Goal: Task Accomplishment & Management: Use online tool/utility

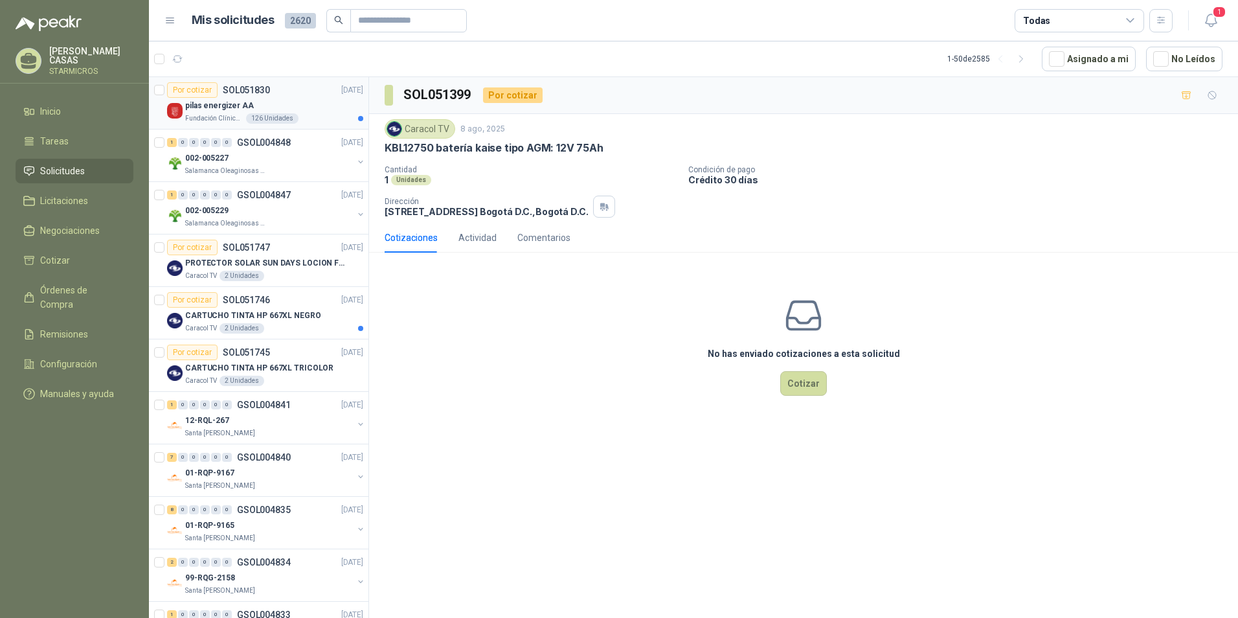
click at [216, 105] on p "pilas energizer AA" at bounding box center [219, 106] width 69 height 12
click at [475, 236] on div "Actividad" at bounding box center [477, 238] width 38 height 14
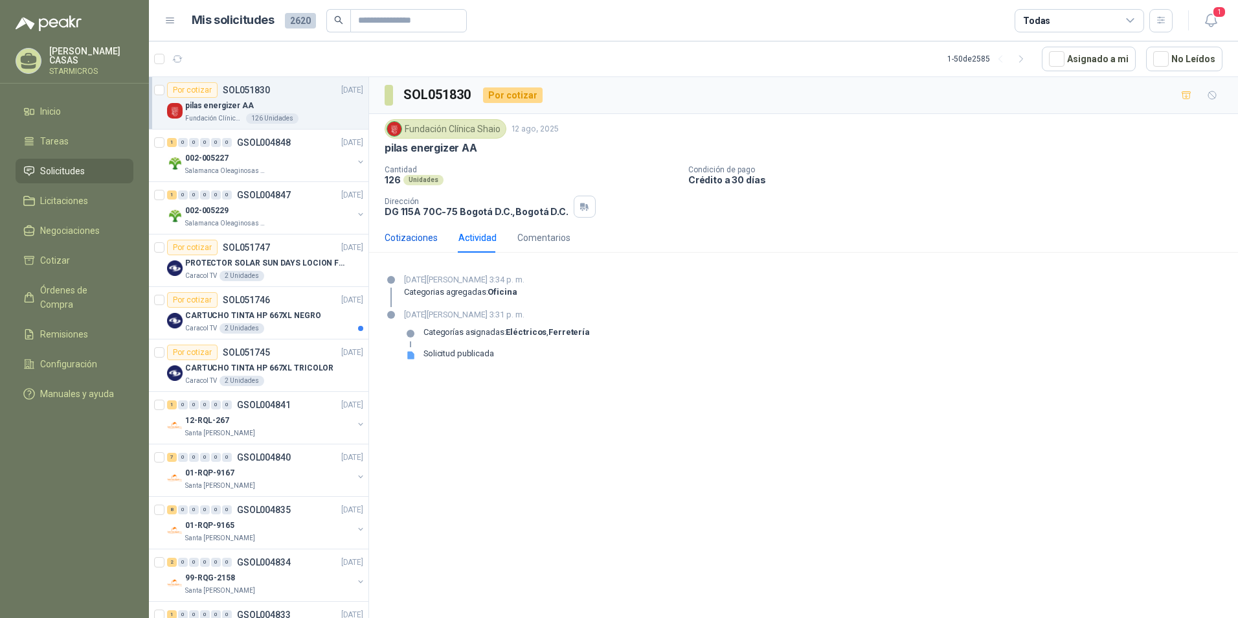
click at [423, 239] on div "Cotizaciones" at bounding box center [411, 238] width 53 height 14
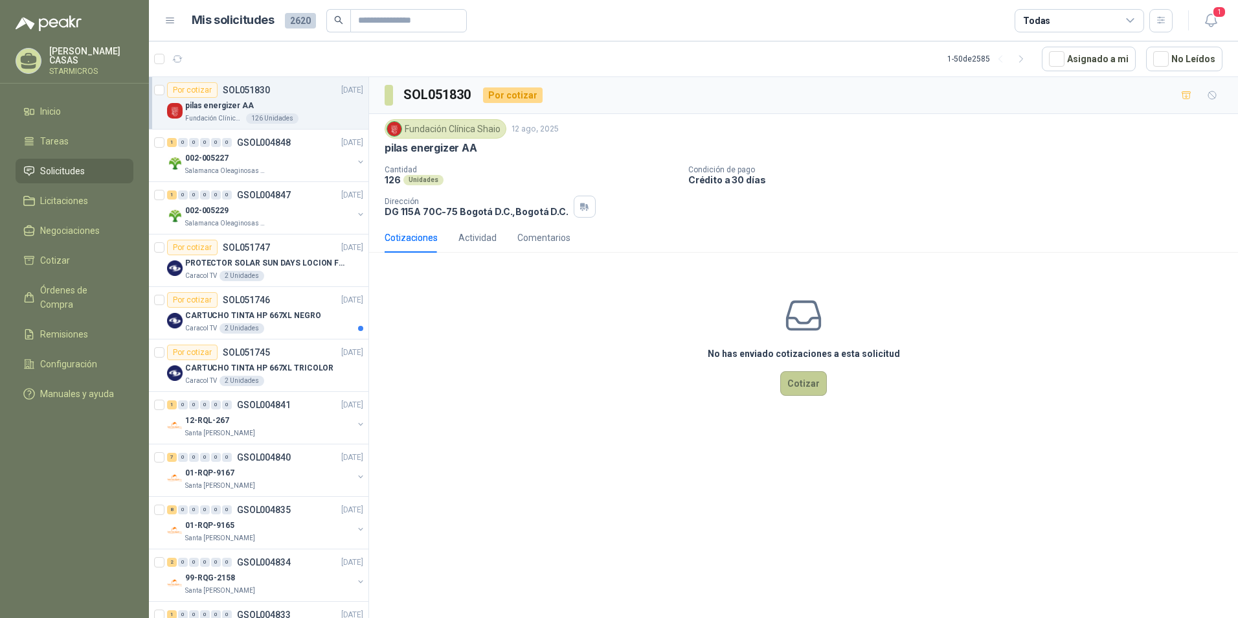
click at [818, 379] on button "Cotizar" at bounding box center [803, 383] width 47 height 25
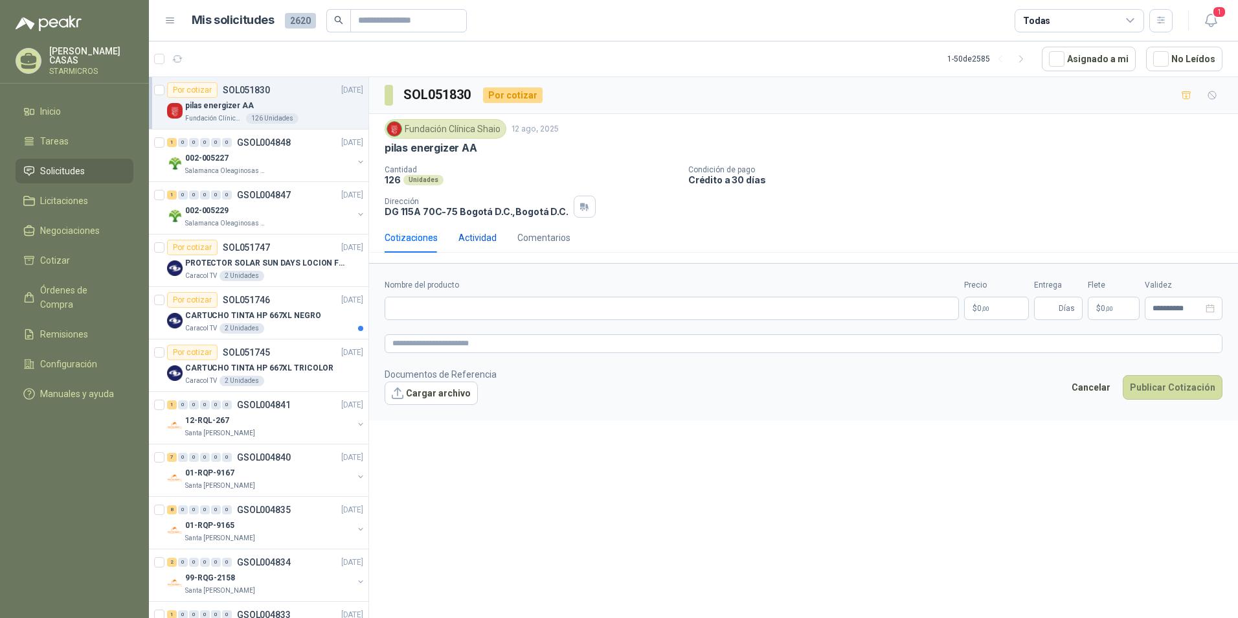
click at [463, 238] on div "Actividad" at bounding box center [477, 238] width 38 height 14
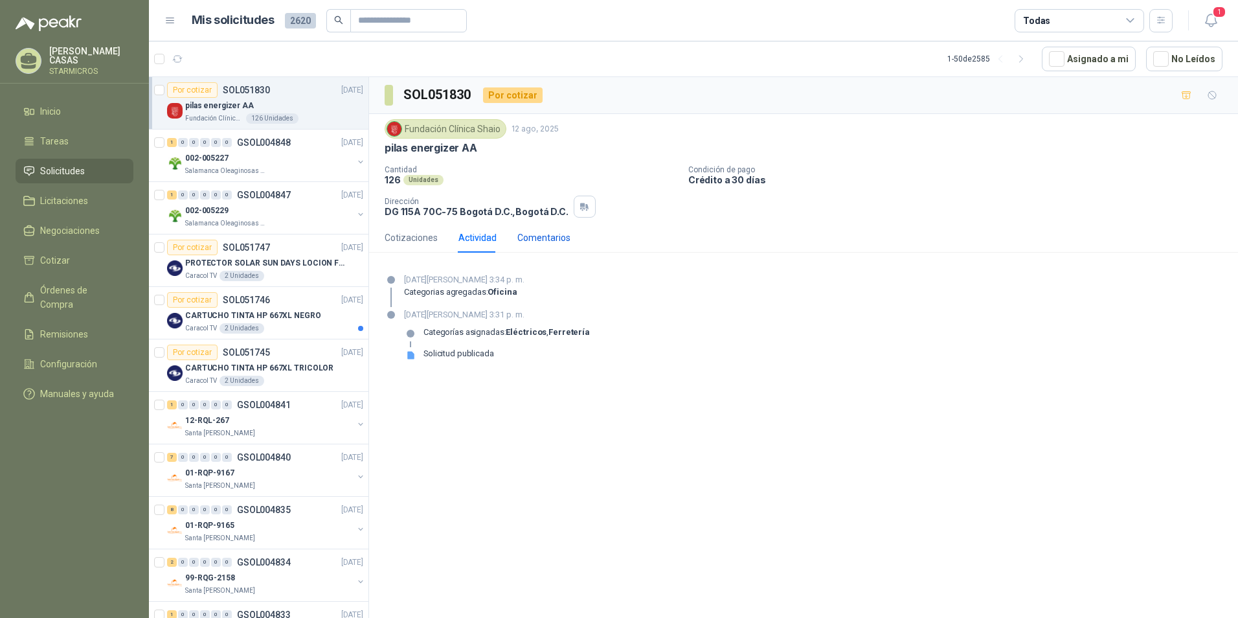
click at [534, 238] on div "Comentarios" at bounding box center [543, 238] width 53 height 14
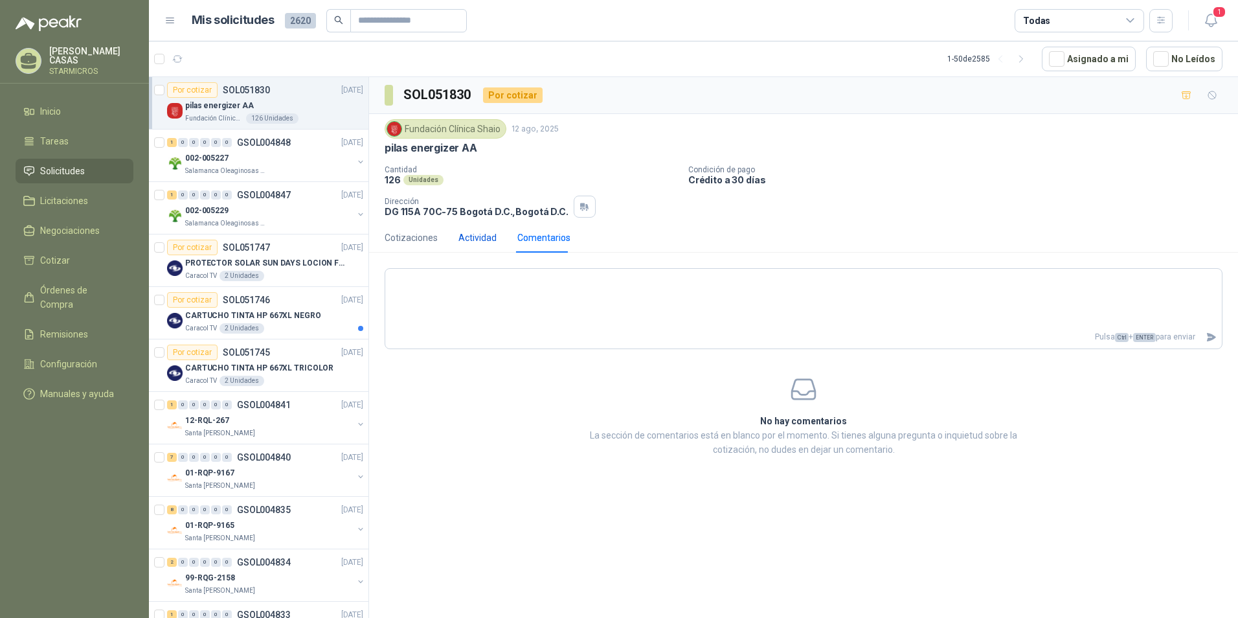
click at [491, 238] on div "Actividad" at bounding box center [477, 238] width 38 height 14
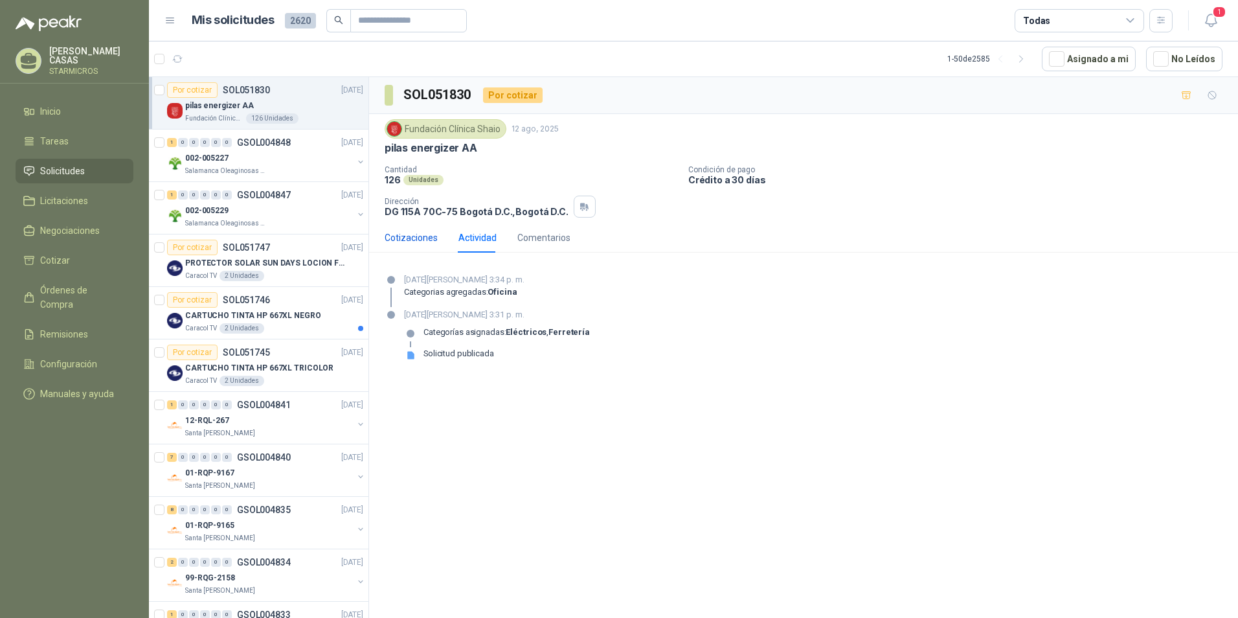
click at [420, 243] on div "Cotizaciones" at bounding box center [411, 238] width 53 height 14
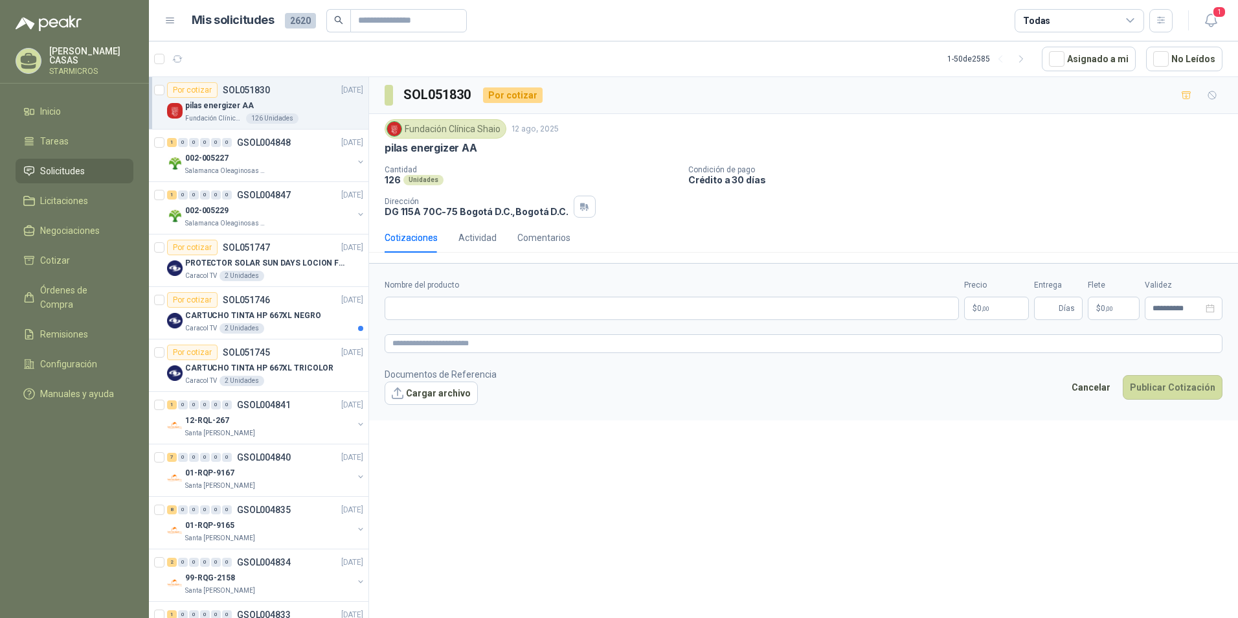
click at [1145, 167] on p "Condición de pago" at bounding box center [960, 169] width 545 height 9
click at [418, 251] on div "Cotizaciones" at bounding box center [411, 238] width 53 height 30
drag, startPoint x: 418, startPoint y: 251, endPoint x: 515, endPoint y: 236, distance: 98.2
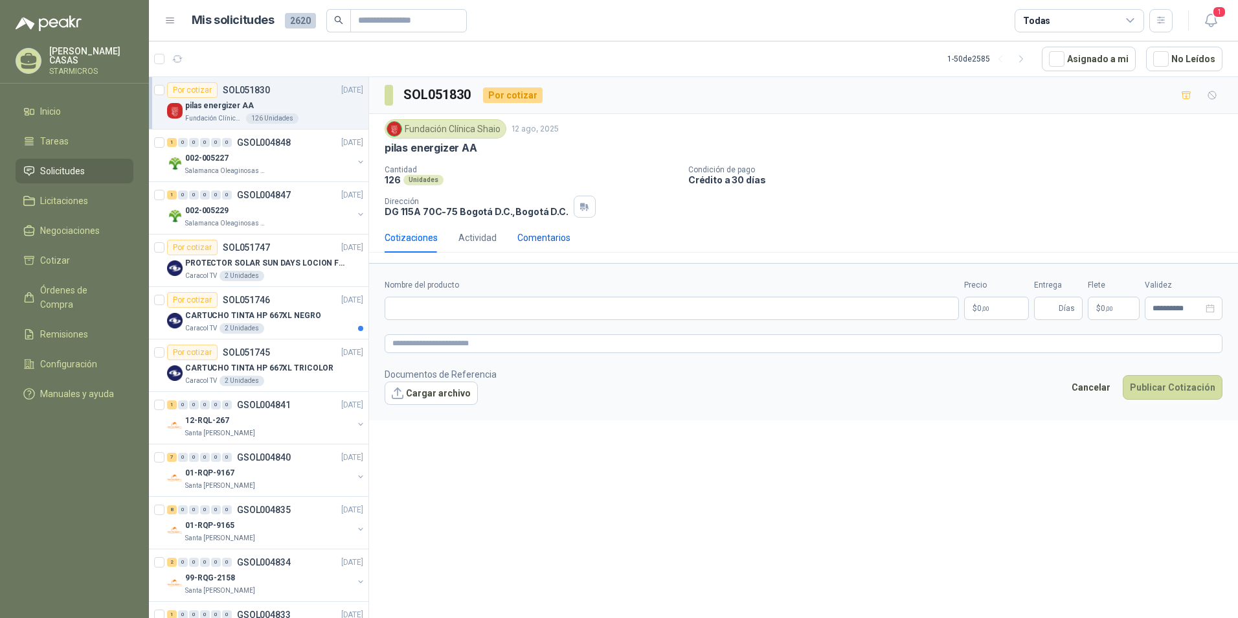
click at [517, 236] on div "Comentarios" at bounding box center [543, 238] width 53 height 14
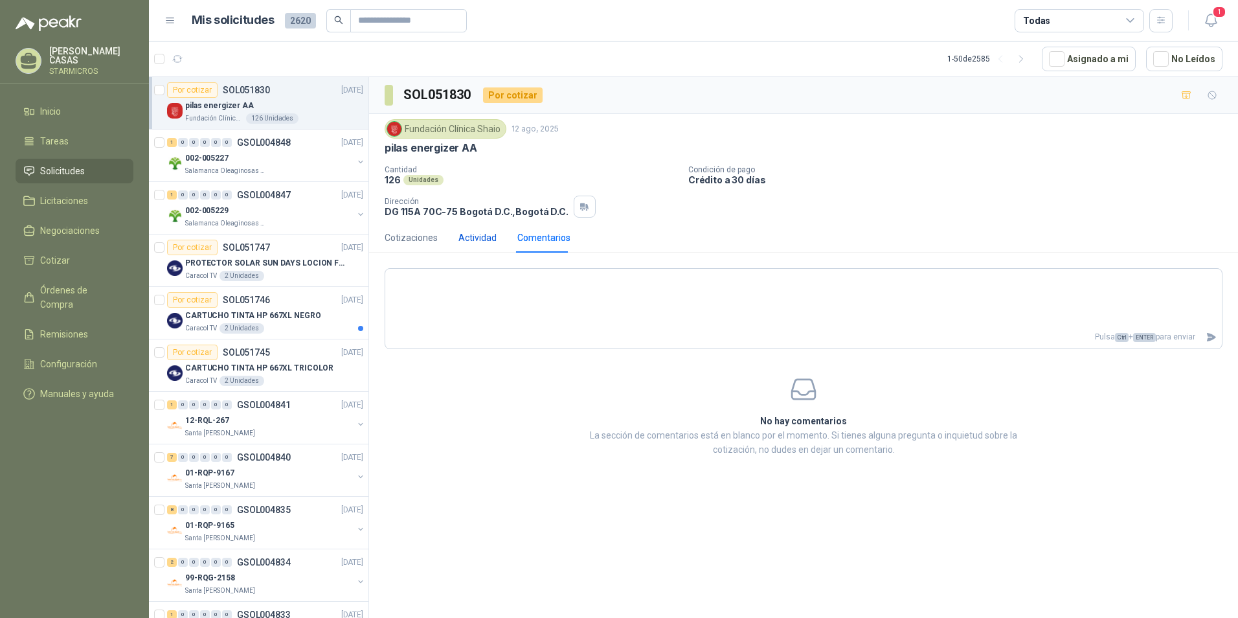
click at [486, 236] on div "Actividad" at bounding box center [477, 238] width 38 height 14
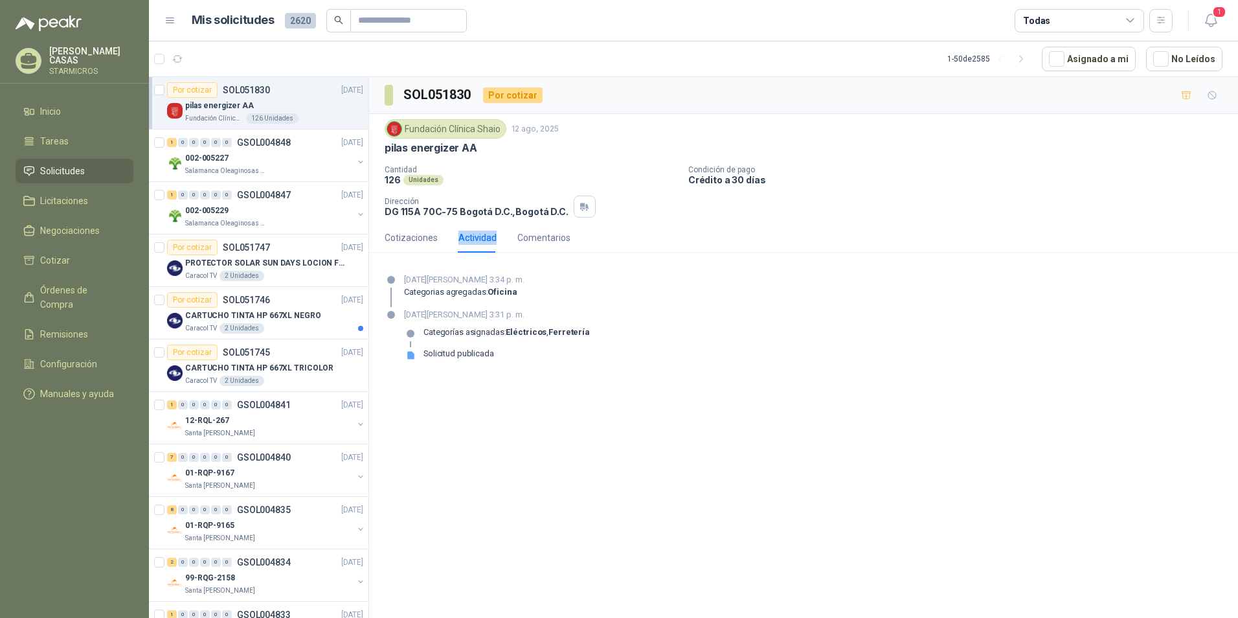
click at [486, 236] on div "Actividad" at bounding box center [477, 238] width 38 height 14
drag, startPoint x: 486, startPoint y: 236, endPoint x: 629, endPoint y: 414, distance: 228.0
click at [650, 423] on div "SOL051830 Por cotizar Fundación Clínica Shaio [DATE] pilas energizer AA Cantida…" at bounding box center [803, 349] width 869 height 545
click at [416, 236] on div "Cotizaciones" at bounding box center [411, 238] width 53 height 14
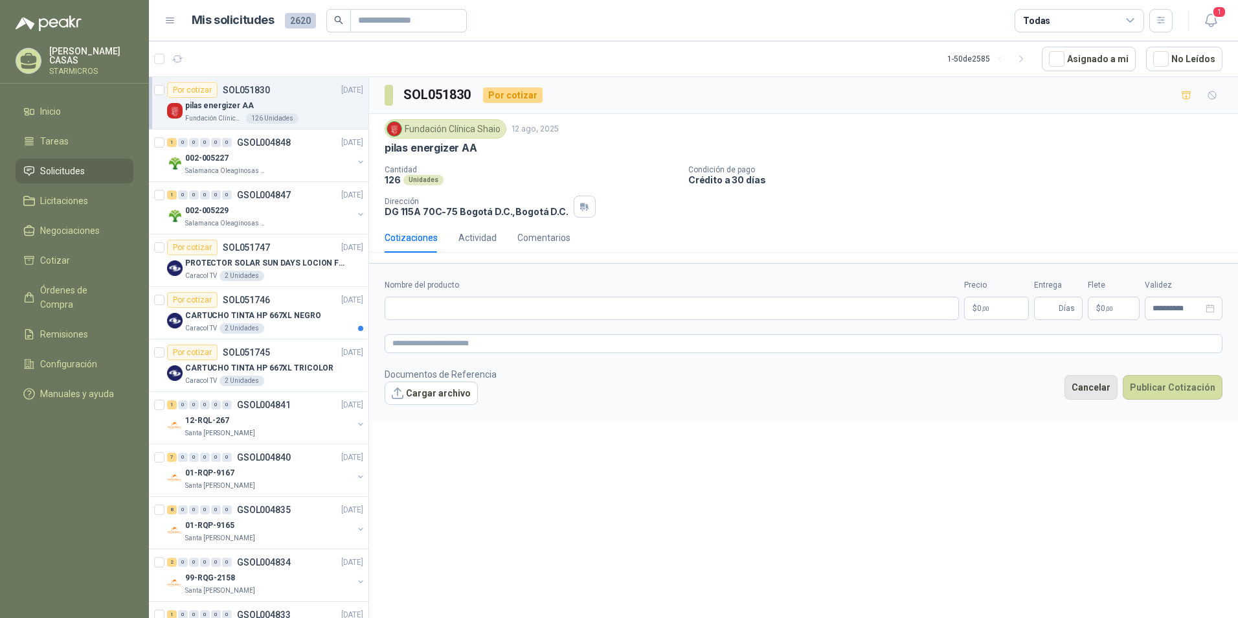
click at [1107, 390] on button "Cancelar" at bounding box center [1091, 387] width 53 height 25
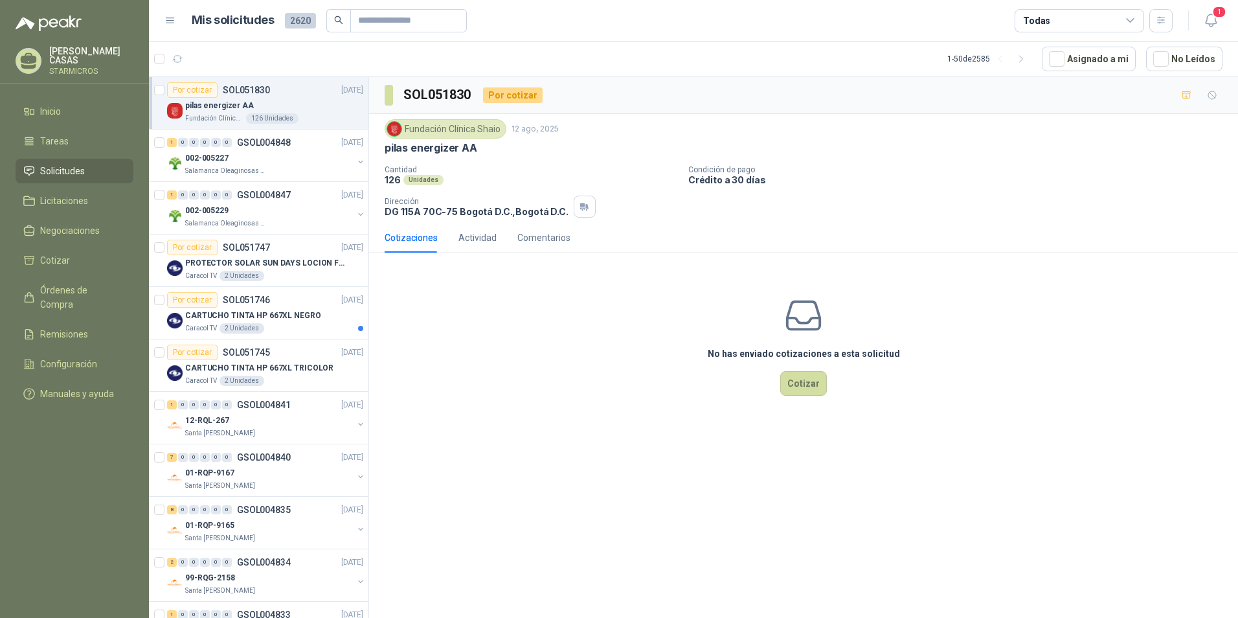
click at [397, 234] on div "Cotizaciones" at bounding box center [411, 238] width 53 height 14
click at [469, 233] on div "Actividad" at bounding box center [477, 238] width 38 height 14
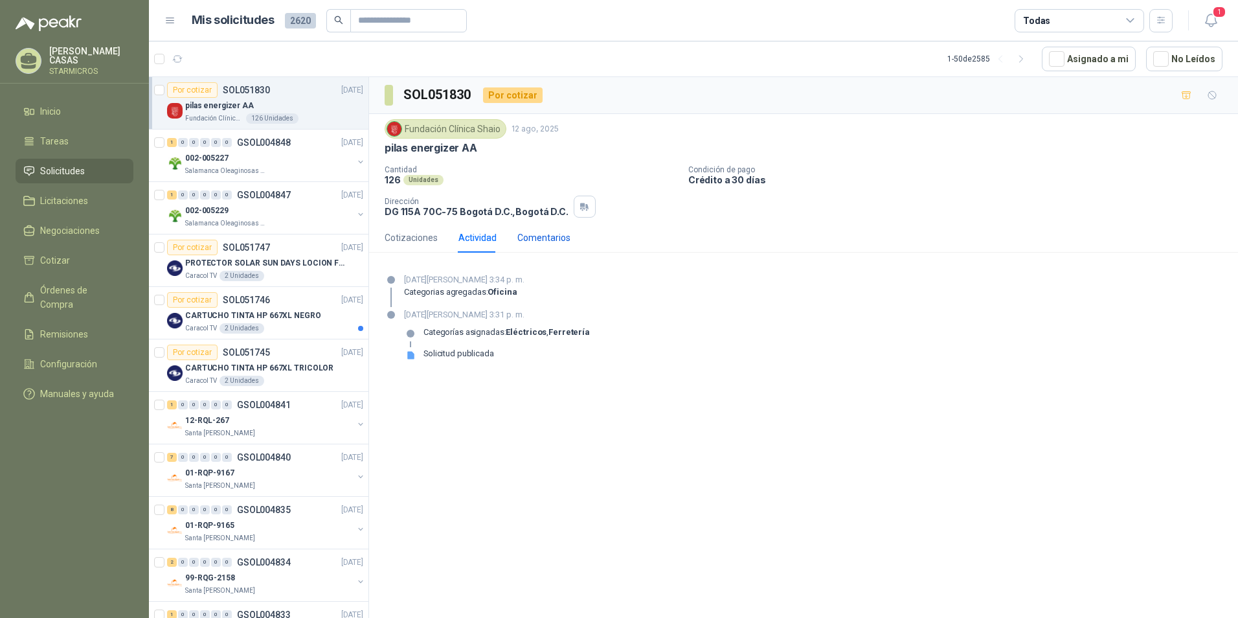
click at [522, 232] on div "Comentarios" at bounding box center [543, 238] width 53 height 14
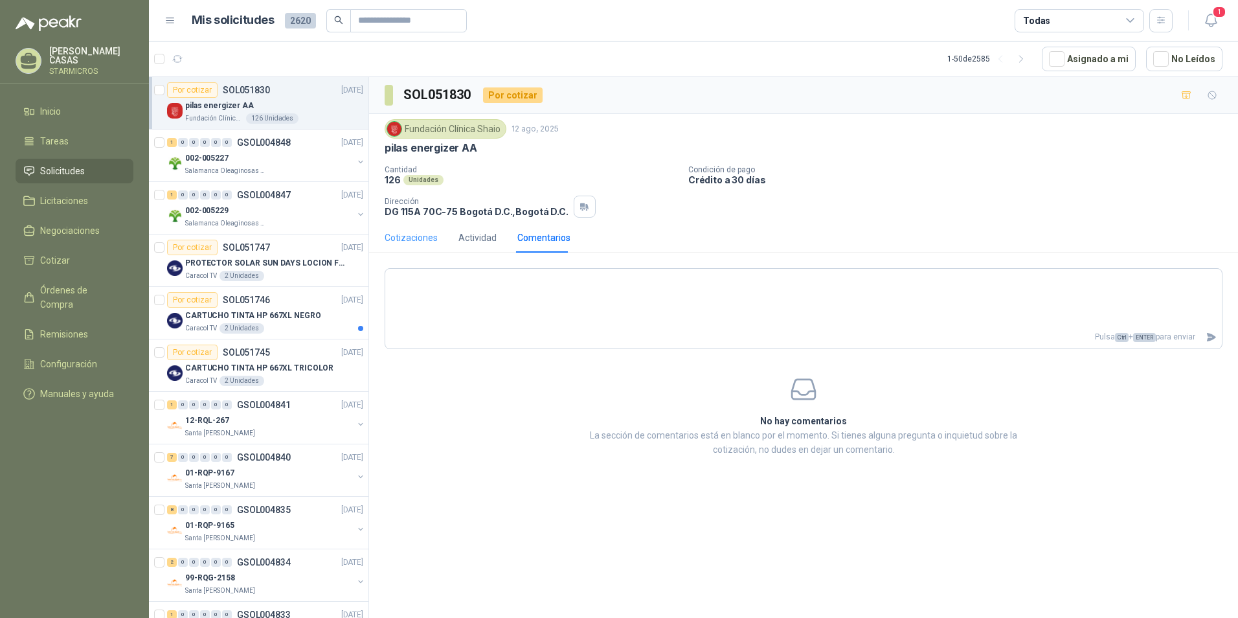
click at [404, 229] on div "Cotizaciones" at bounding box center [411, 238] width 53 height 30
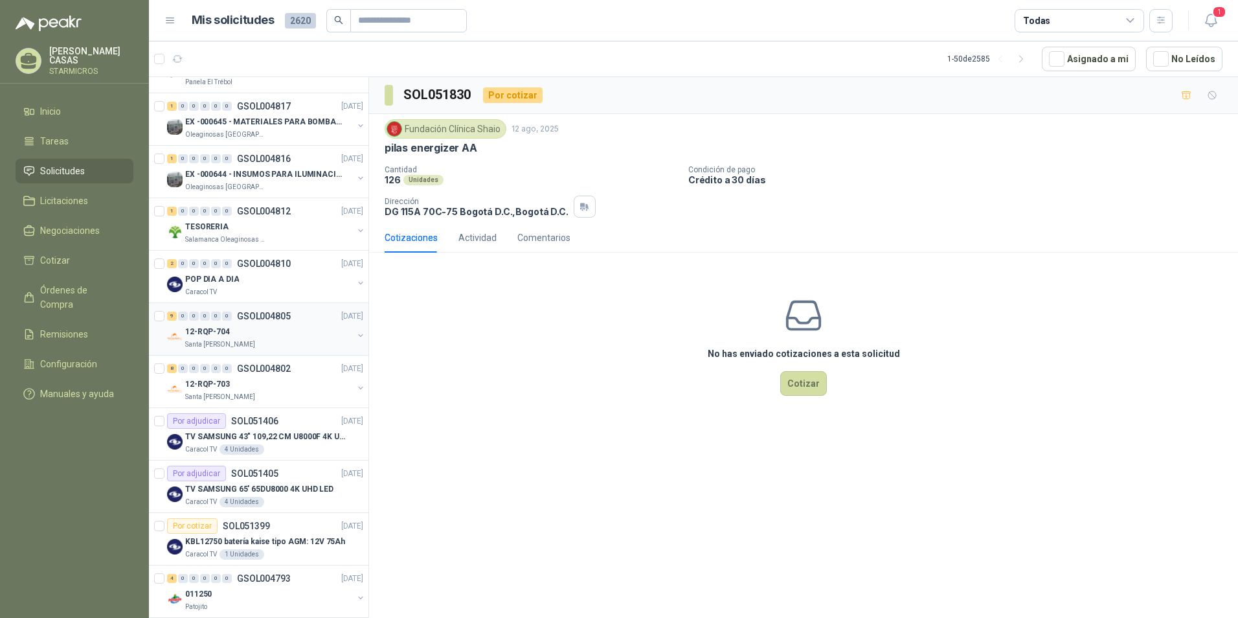
scroll to position [777, 0]
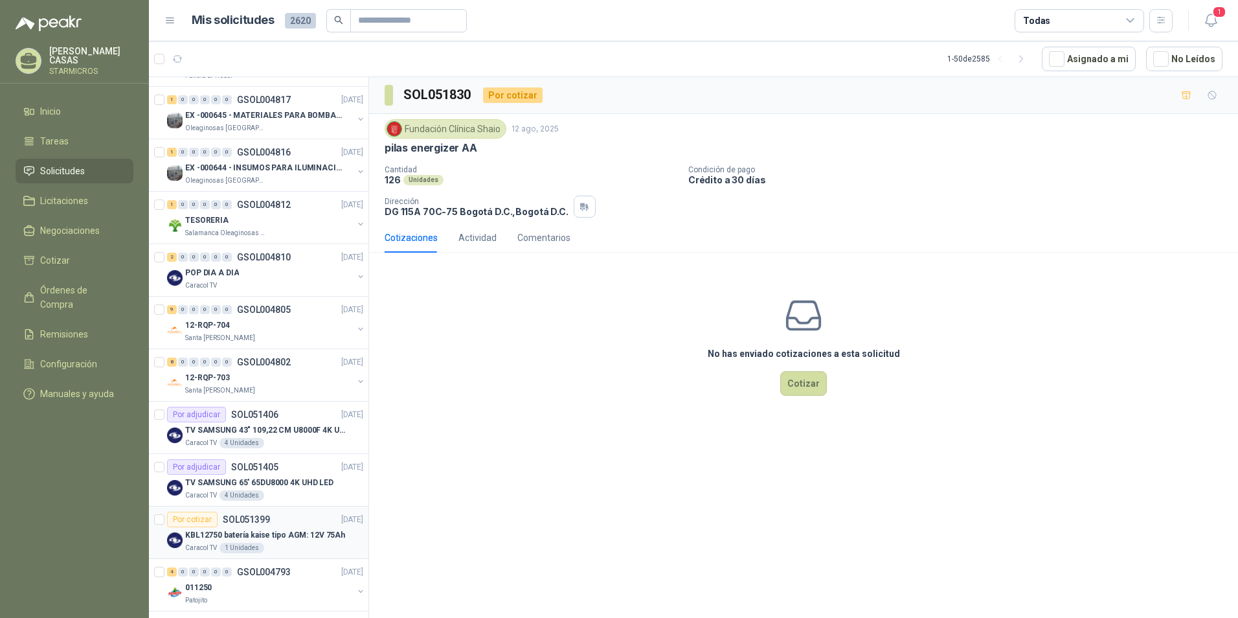
click at [293, 529] on p "KBL12750 batería kaise tipo AGM: 12V 75Ah" at bounding box center [265, 535] width 160 height 12
click at [474, 232] on div "Actividad" at bounding box center [477, 238] width 38 height 14
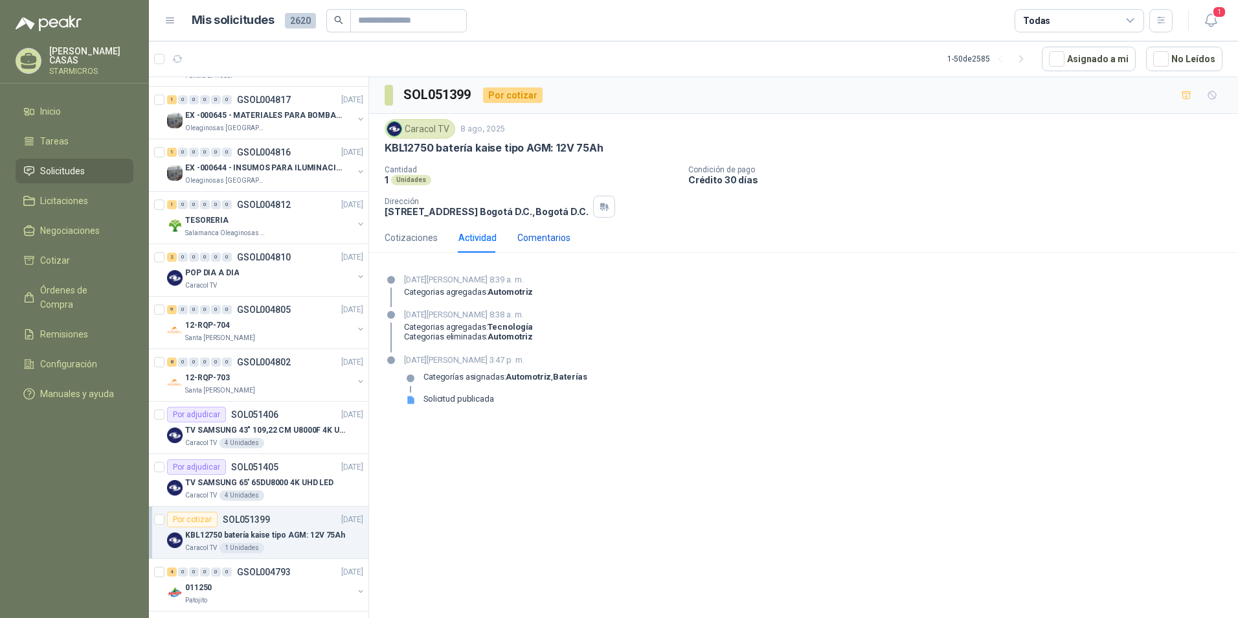
click at [541, 242] on div "Comentarios" at bounding box center [543, 238] width 53 height 14
